Goal: Transaction & Acquisition: Download file/media

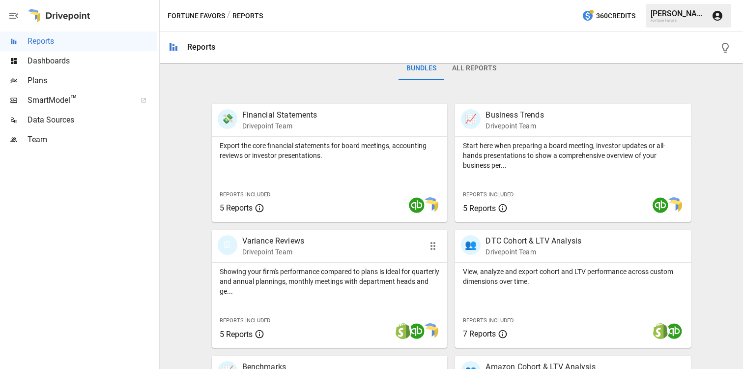
scroll to position [162, 0]
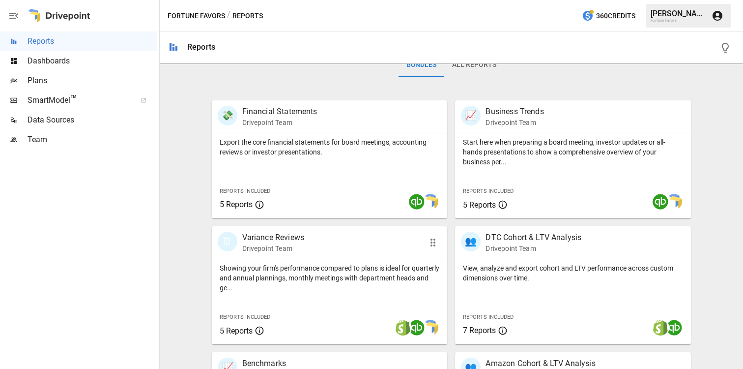
click at [313, 317] on div at bounding box center [379, 327] width 138 height 33
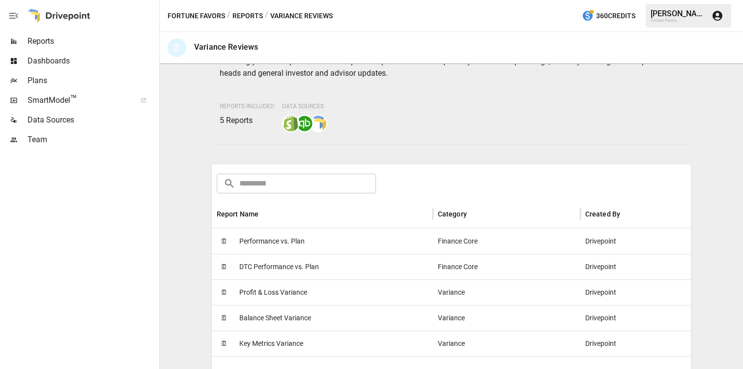
scroll to position [67, 0]
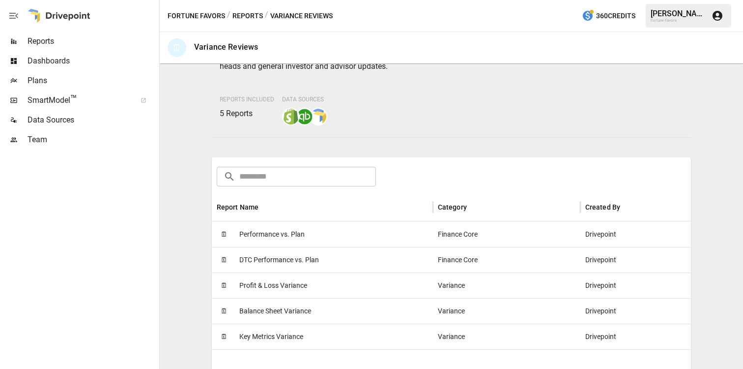
click at [298, 280] on span "Profit & Loss Variance" at bounding box center [273, 285] width 68 height 25
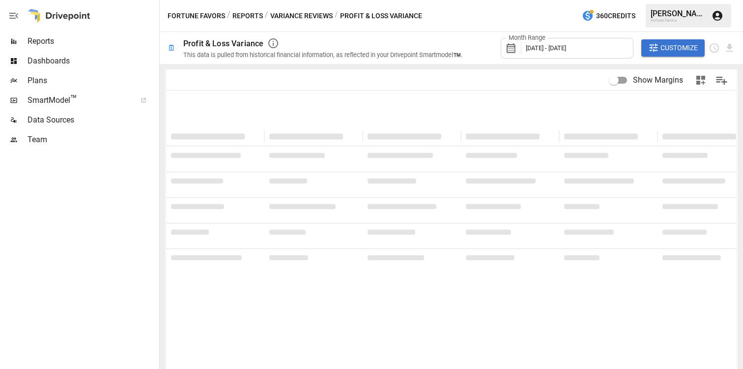
click at [512, 44] on icon at bounding box center [511, 48] width 9 height 10
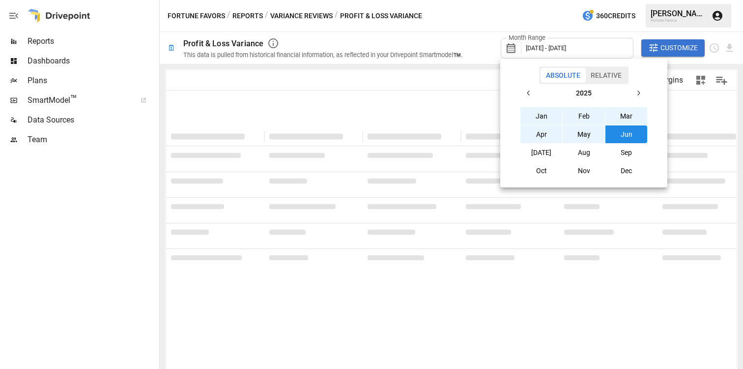
click at [548, 113] on button "Jan" at bounding box center [541, 116] width 42 height 18
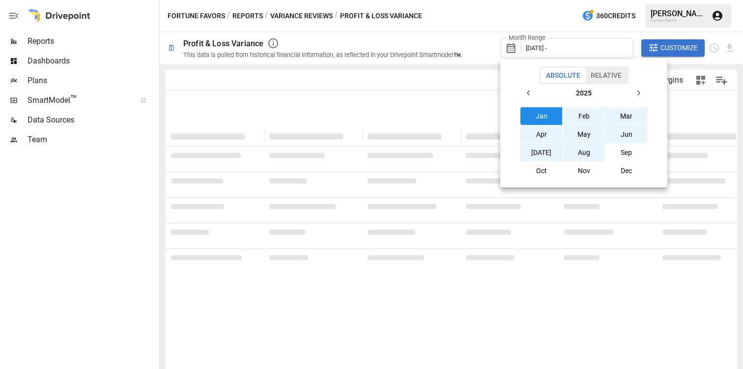
click at [581, 151] on button "Aug" at bounding box center [584, 152] width 42 height 18
click at [687, 116] on div at bounding box center [371, 184] width 743 height 369
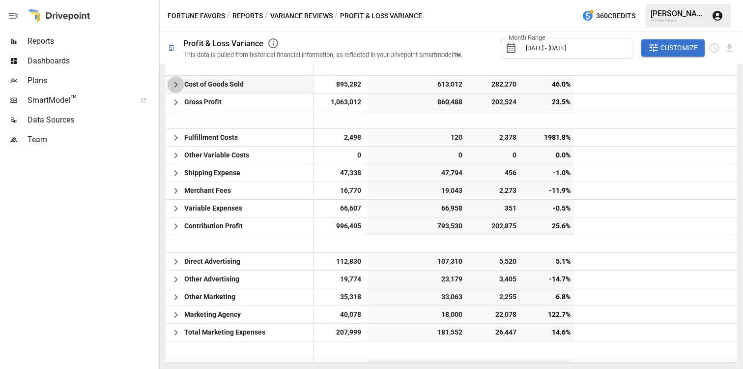
click at [176, 83] on icon "button" at bounding box center [176, 85] width 12 height 12
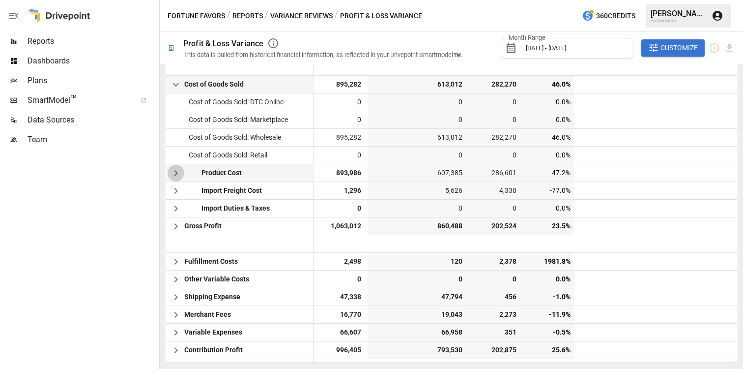
click at [175, 170] on icon "button" at bounding box center [176, 173] width 12 height 12
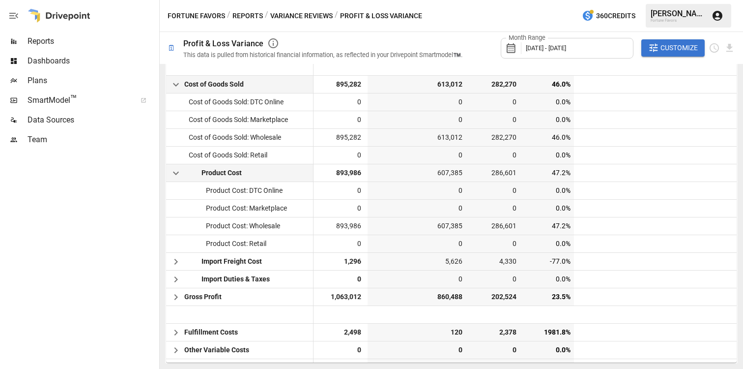
click at [688, 46] on span "Customize" at bounding box center [678, 48] width 37 height 12
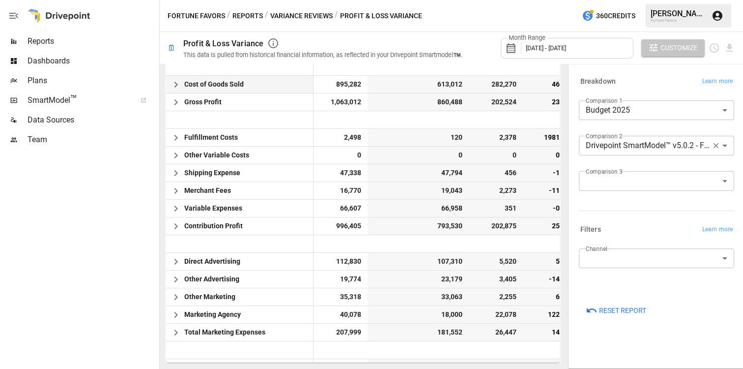
click at [688, 46] on span "Customize" at bounding box center [678, 48] width 37 height 12
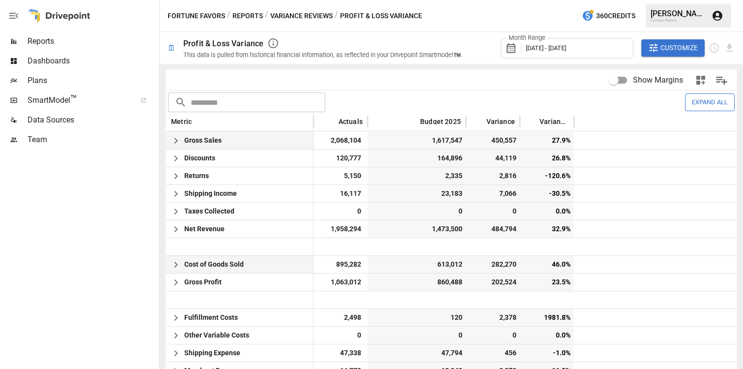
click at [176, 137] on icon "button" at bounding box center [176, 141] width 12 height 12
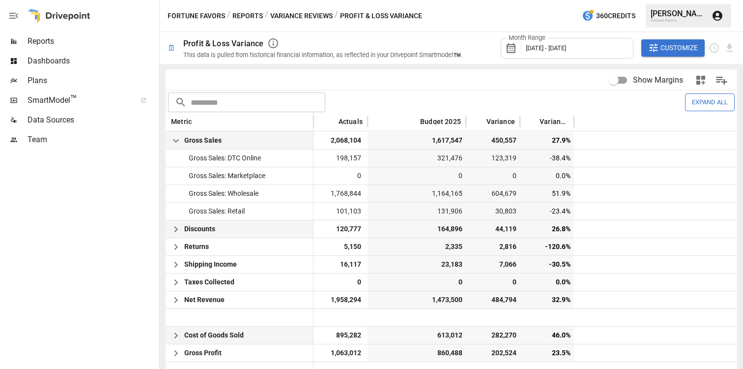
click at [178, 229] on icon "button" at bounding box center [176, 229] width 12 height 12
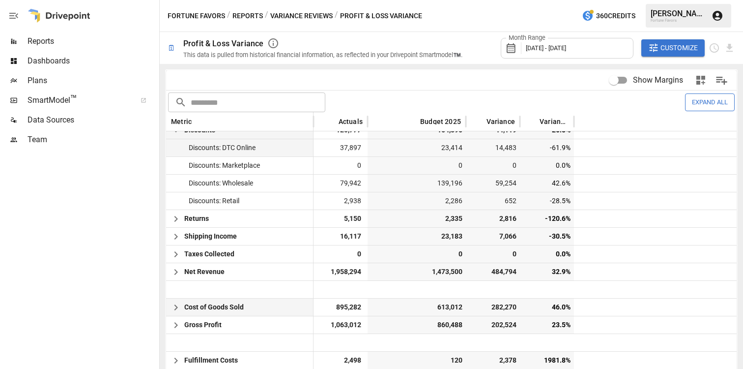
scroll to position [100, 0]
click at [174, 216] on icon "button" at bounding box center [176, 218] width 12 height 12
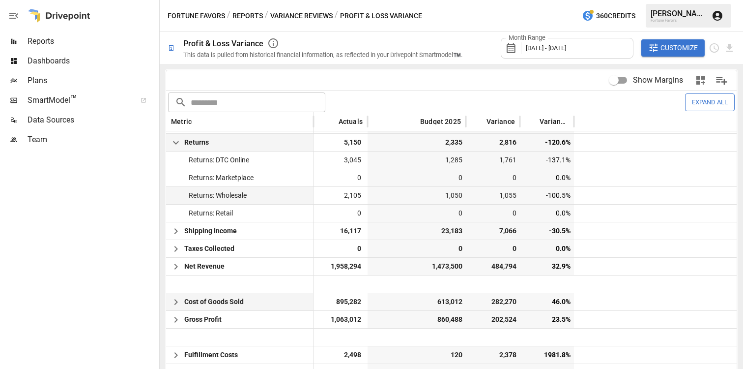
scroll to position [179, 0]
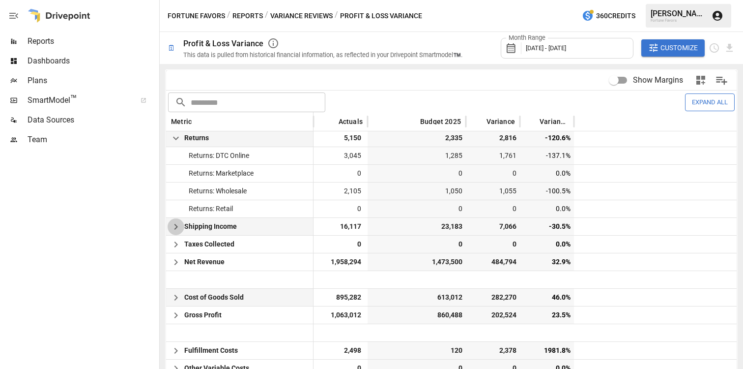
click at [174, 227] on icon "button" at bounding box center [176, 227] width 12 height 12
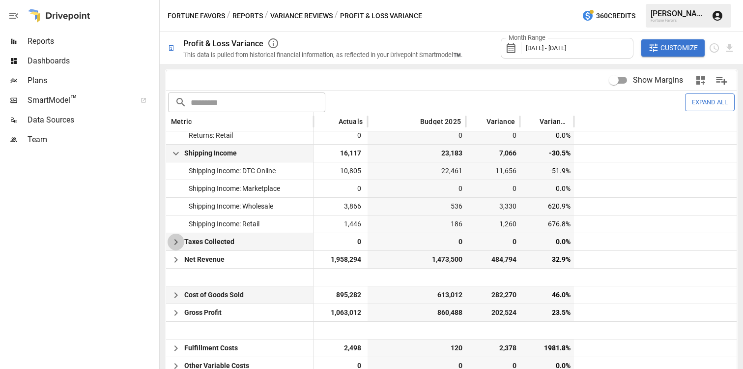
click at [174, 241] on icon "button" at bounding box center [176, 242] width 12 height 12
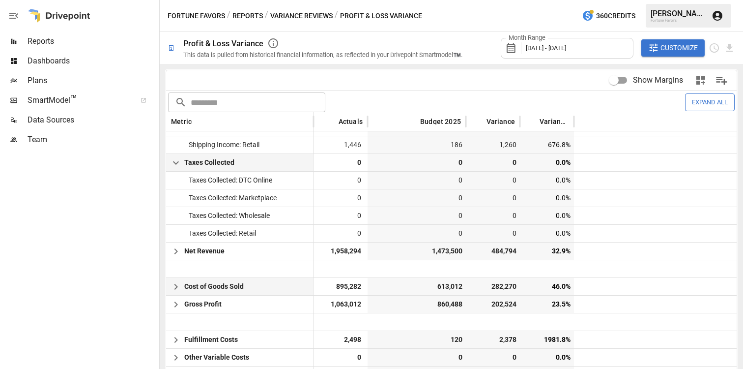
scroll to position [331, 0]
click at [177, 164] on icon "button" at bounding box center [176, 163] width 6 height 3
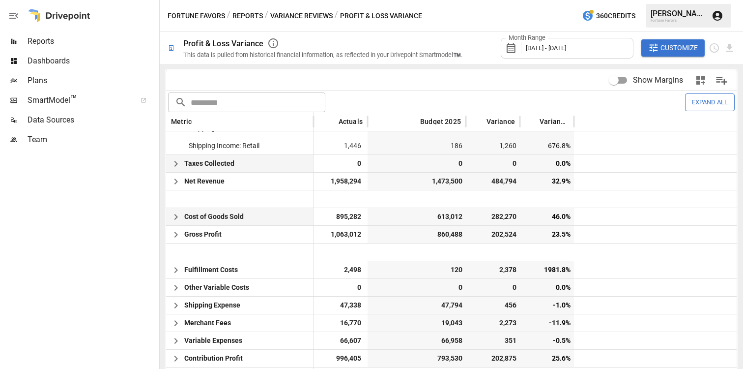
click at [713, 105] on button "Expand All" at bounding box center [710, 101] width 50 height 17
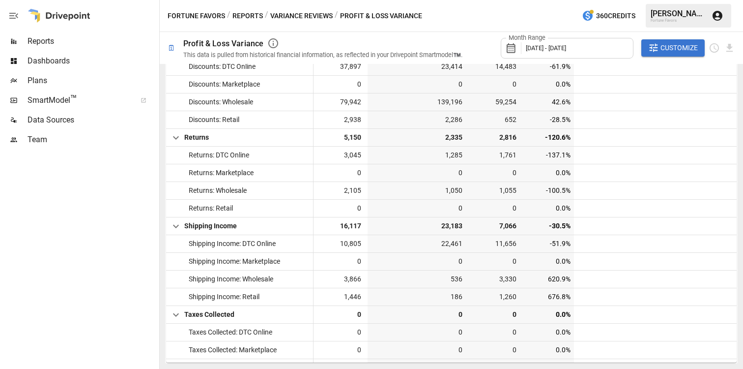
scroll to position [0, 0]
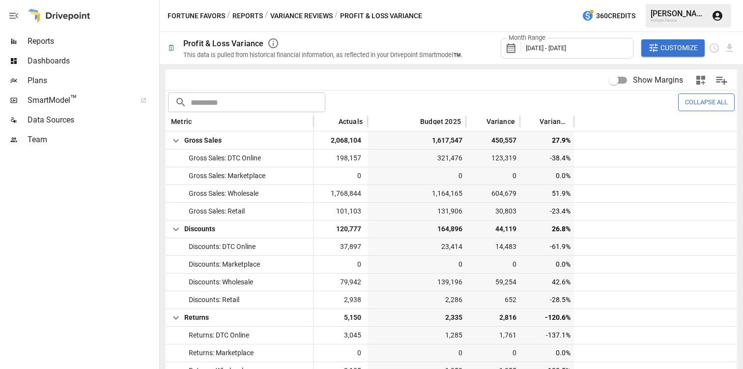
click at [57, 60] on span "Dashboards" at bounding box center [93, 61] width 130 height 12
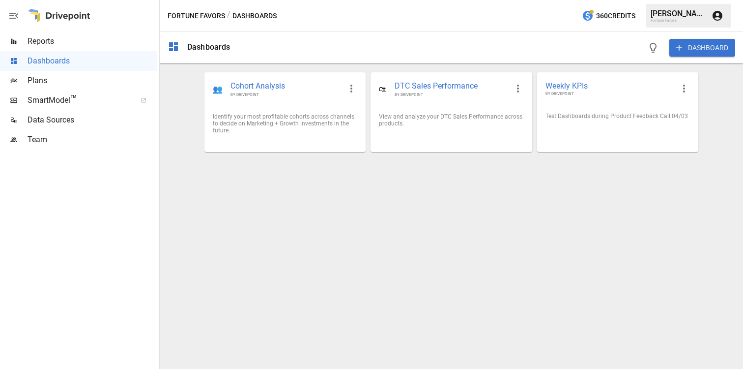
click at [65, 48] on div "Reports" at bounding box center [78, 41] width 157 height 20
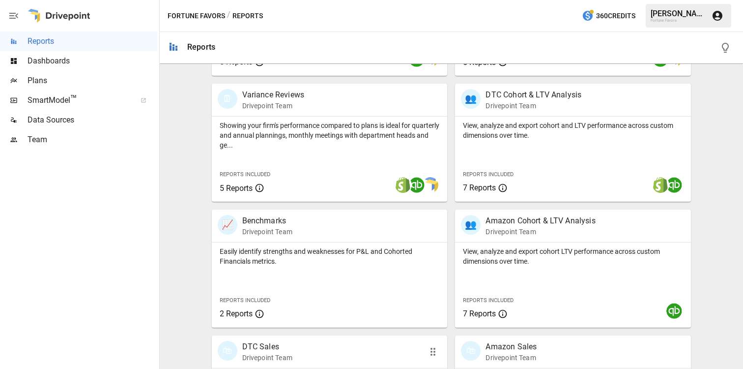
scroll to position [301, 0]
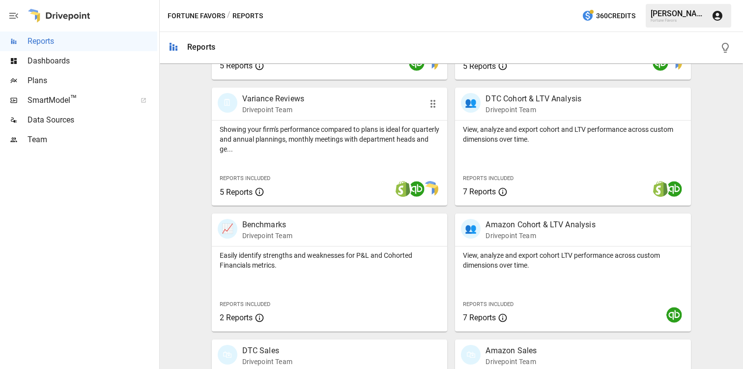
click at [289, 105] on p "Drivepoint Team" at bounding box center [273, 110] width 62 height 10
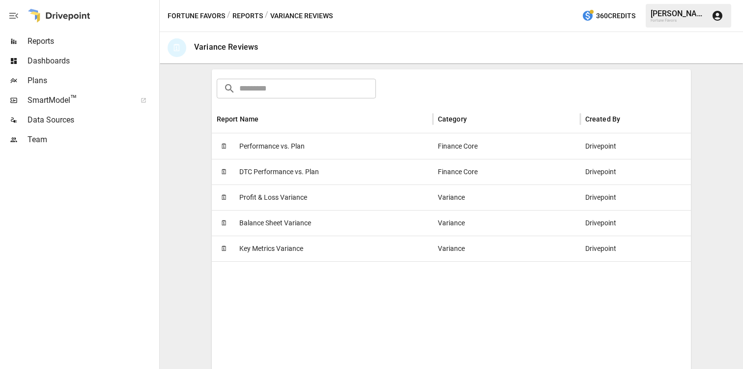
scroll to position [156, 0]
click at [269, 142] on span "Performance vs. Plan" at bounding box center [271, 145] width 65 height 25
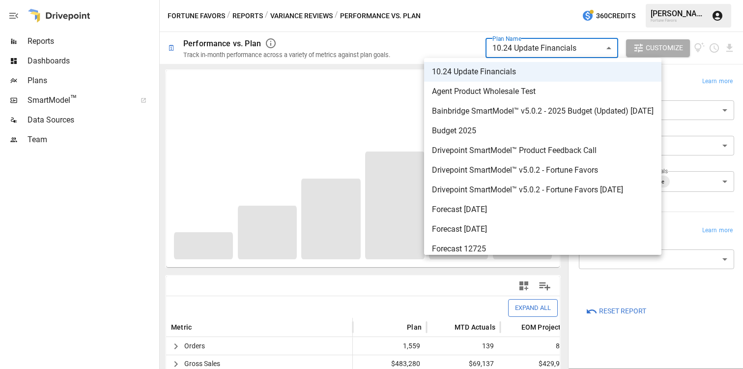
click at [612, 0] on body "**********" at bounding box center [371, 0] width 743 height 0
click at [478, 132] on span "Budget 2025" at bounding box center [543, 131] width 222 height 12
type input "**********"
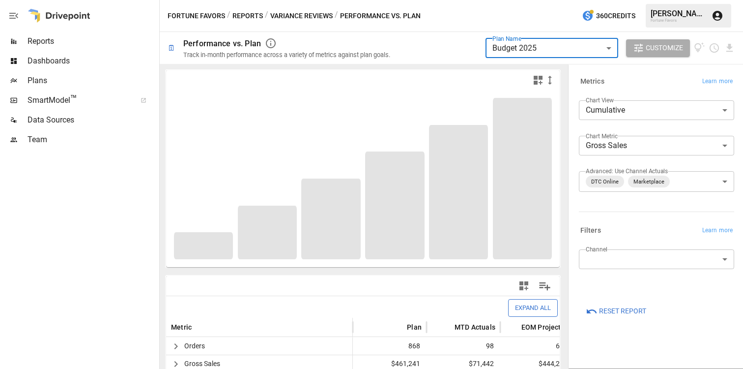
click at [47, 41] on span "Reports" at bounding box center [93, 41] width 130 height 12
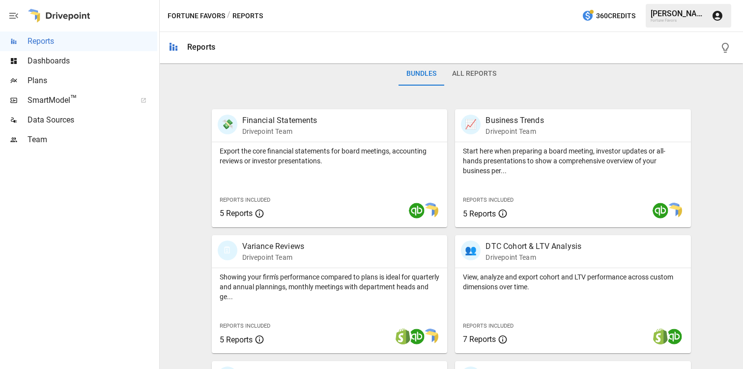
scroll to position [154, 0]
click at [291, 150] on p "Export the core financial statements for board meetings, accounting reviews or …" at bounding box center [330, 155] width 220 height 20
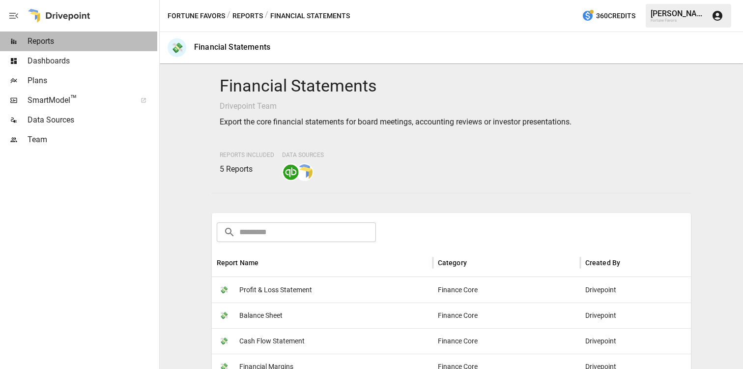
click at [45, 42] on span "Reports" at bounding box center [93, 41] width 130 height 12
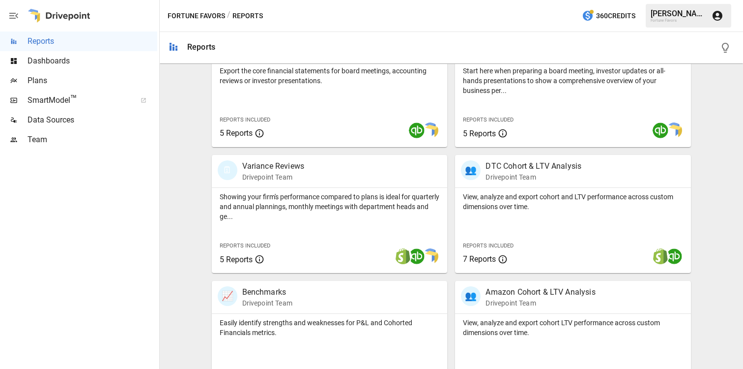
scroll to position [244, 0]
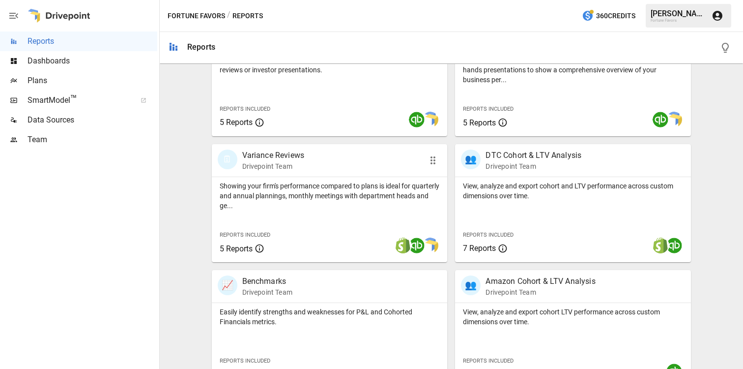
click at [288, 184] on p "Showing your firm's performance compared to plans is ideal for quarterly and an…" at bounding box center [330, 195] width 220 height 29
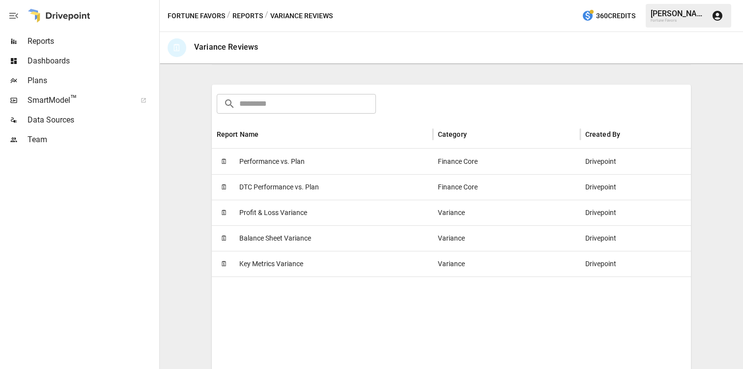
scroll to position [143, 0]
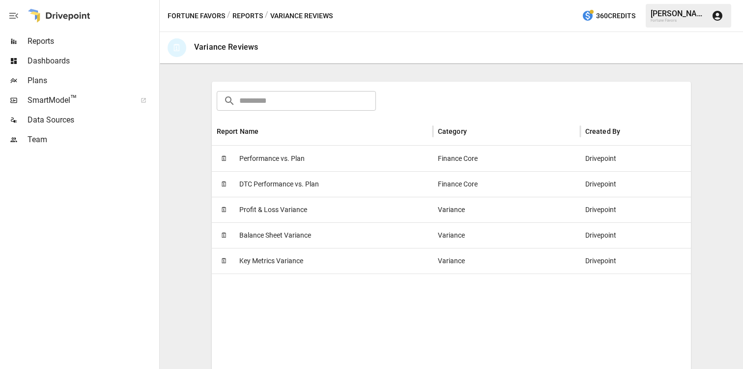
click at [341, 213] on div "🗓 Profit & Loss Variance" at bounding box center [322, 210] width 221 height 26
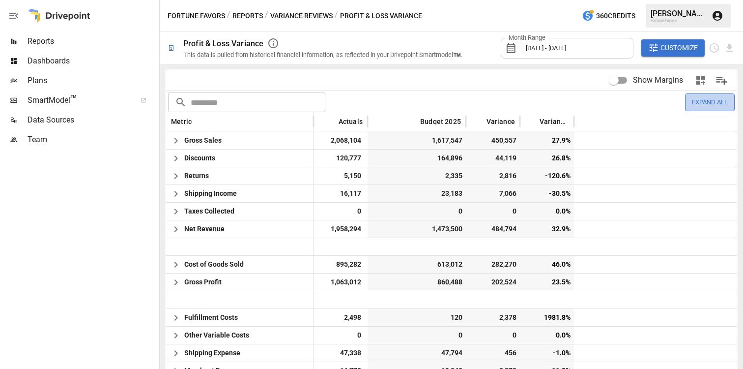
click at [704, 101] on button "Expand All" at bounding box center [710, 101] width 50 height 17
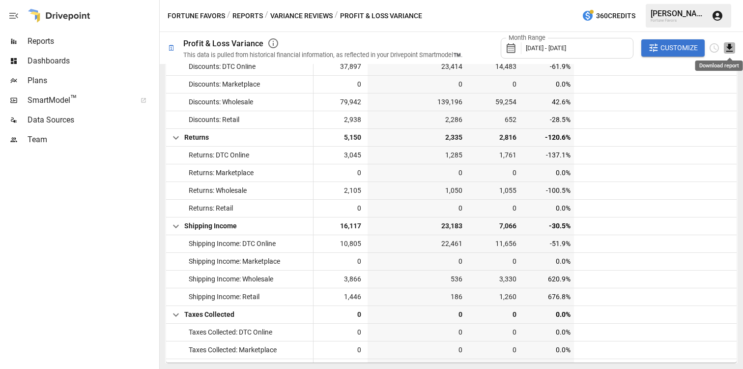
click at [730, 50] on icon "Download report" at bounding box center [729, 47] width 11 height 11
click at [719, 72] on li "Download as PDF" at bounding box center [697, 67] width 78 height 20
